Goal: Use online tool/utility: Utilize a website feature to perform a specific function

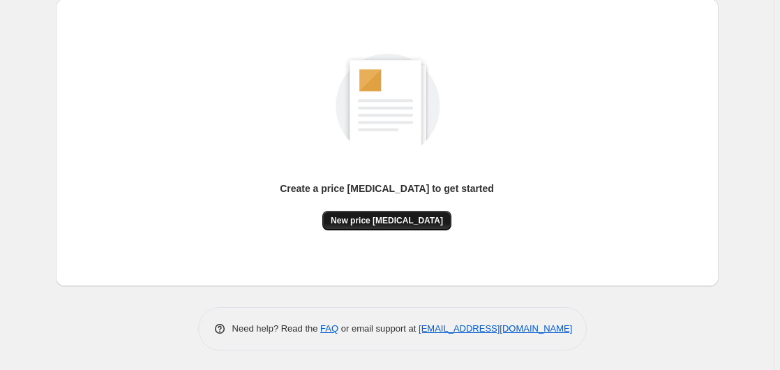
scroll to position [153, 0]
click at [377, 220] on span "New price [MEDICAL_DATA]" at bounding box center [387, 219] width 112 height 11
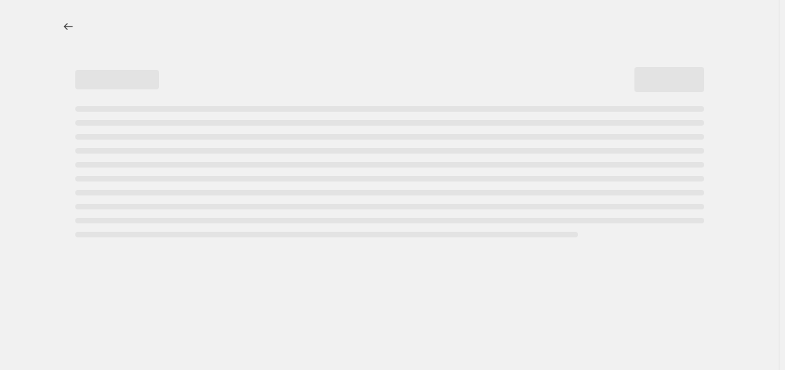
select select "percentage"
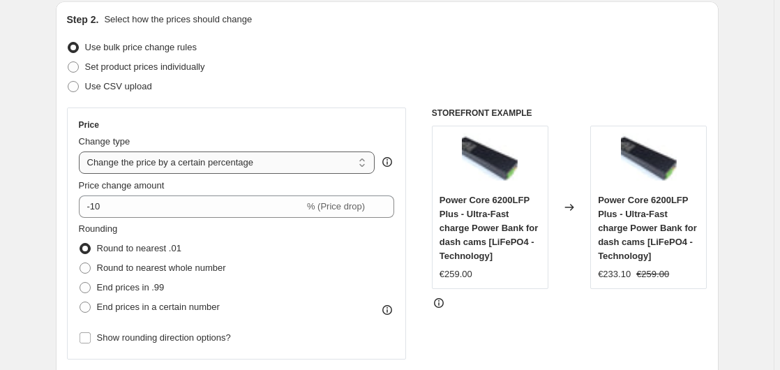
scroll to position [142, 0]
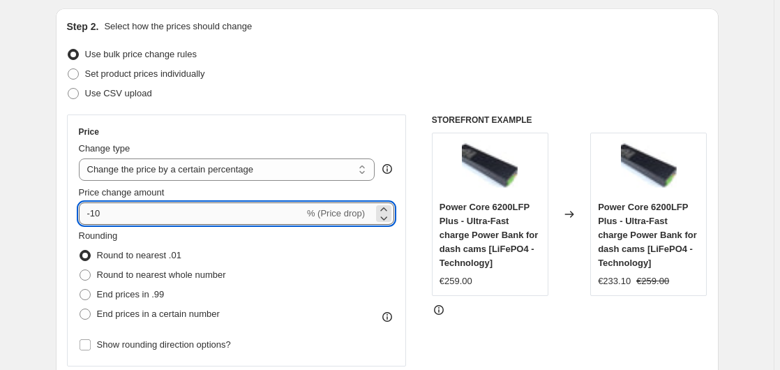
click at [170, 209] on input "-10" at bounding box center [191, 213] width 225 height 22
type input "-1"
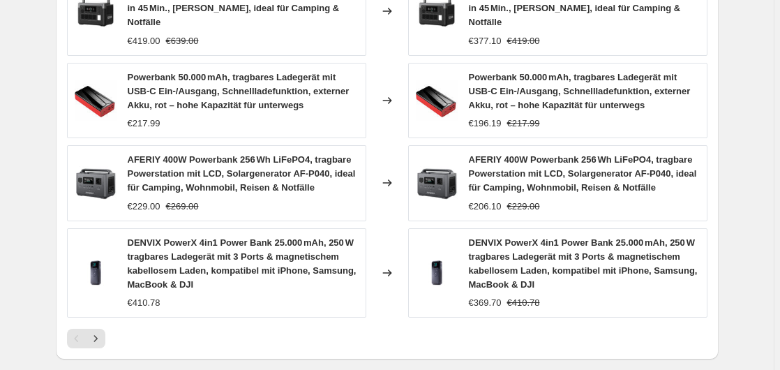
scroll to position [1117, 0]
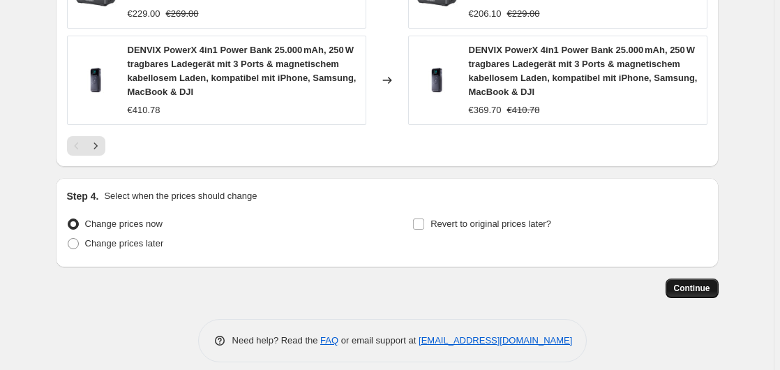
type input "-35"
click at [688, 283] on span "Continue" at bounding box center [692, 288] width 36 height 11
click at [688, 278] on button "Continue" at bounding box center [691, 288] width 53 height 20
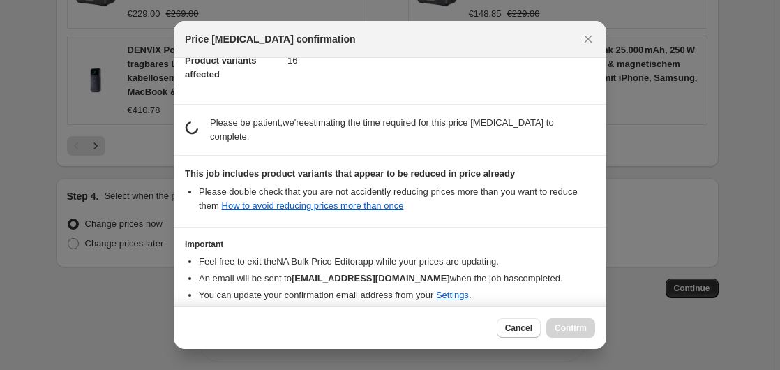
scroll to position [220, 0]
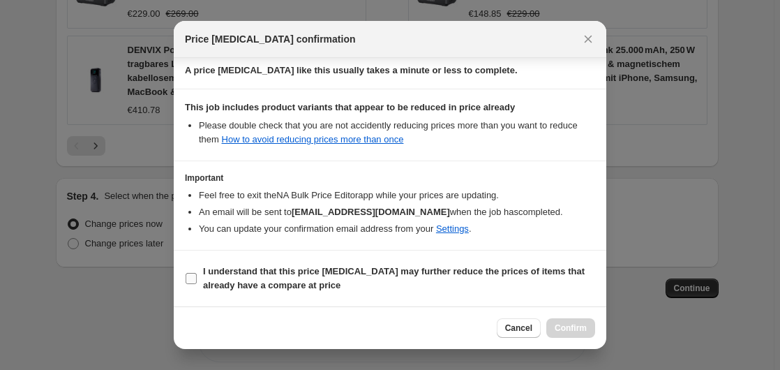
click at [250, 285] on b "I understand that this price [MEDICAL_DATA] may further reduce the prices of it…" at bounding box center [394, 278] width 382 height 24
click at [197, 284] on input "I understand that this price [MEDICAL_DATA] may further reduce the prices of it…" at bounding box center [191, 278] width 11 height 11
checkbox input "true"
click at [569, 318] on button "Confirm" at bounding box center [570, 328] width 49 height 20
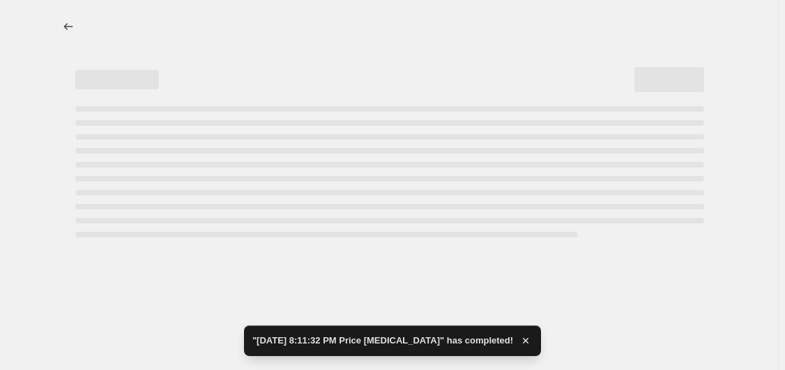
select select "percentage"
